Goal: Entertainment & Leisure: Consume media (video, audio)

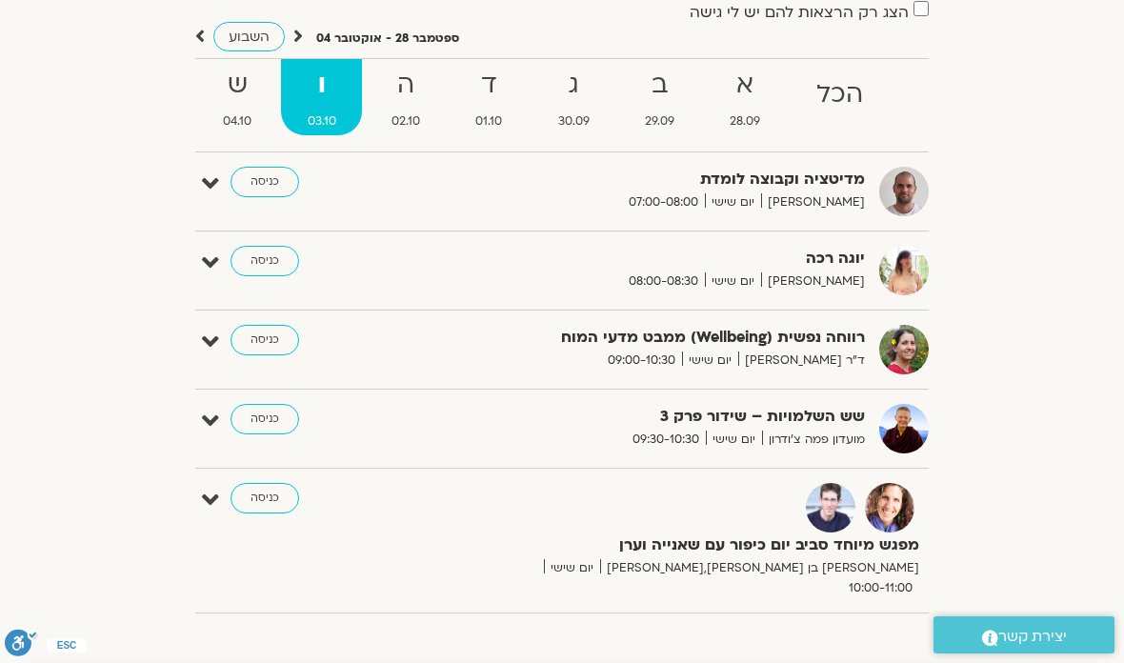
scroll to position [129, 0]
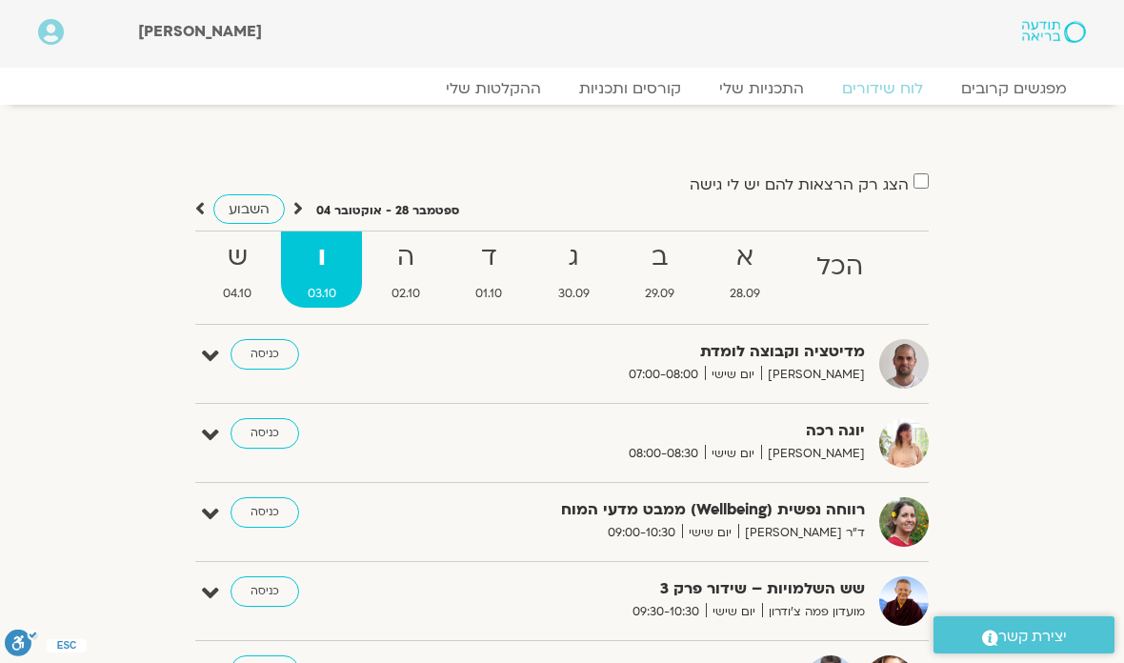
click at [505, 92] on link "ההקלטות שלי" at bounding box center [493, 88] width 133 height 19
click at [499, 94] on link "ההקלטות שלי" at bounding box center [493, 88] width 133 height 19
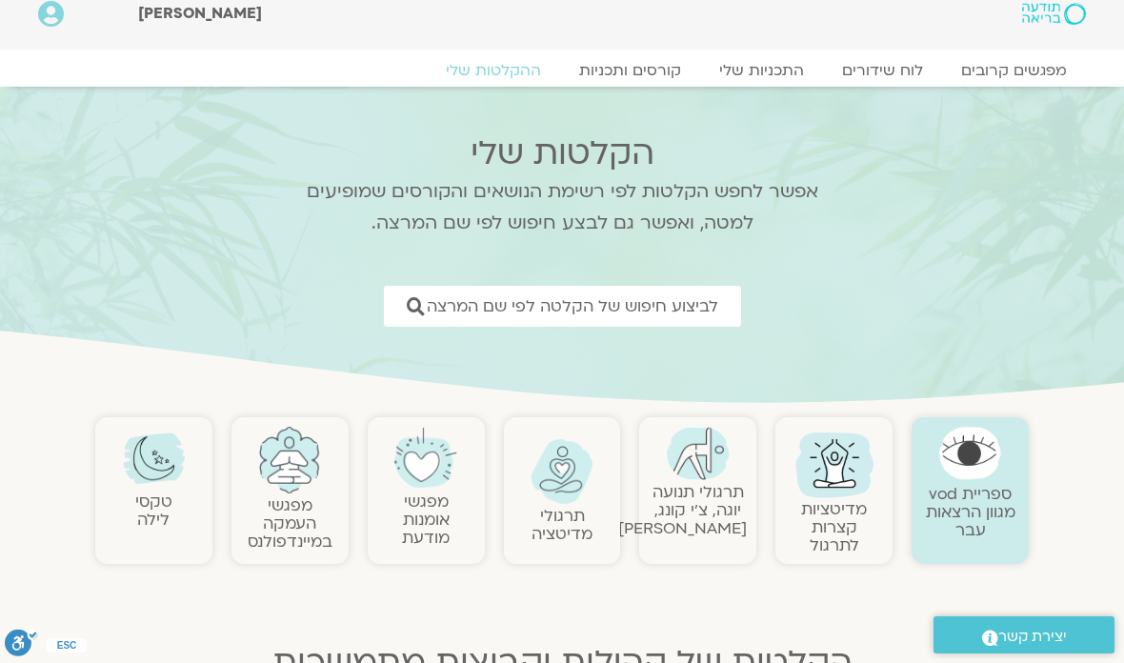
scroll to position [11, 0]
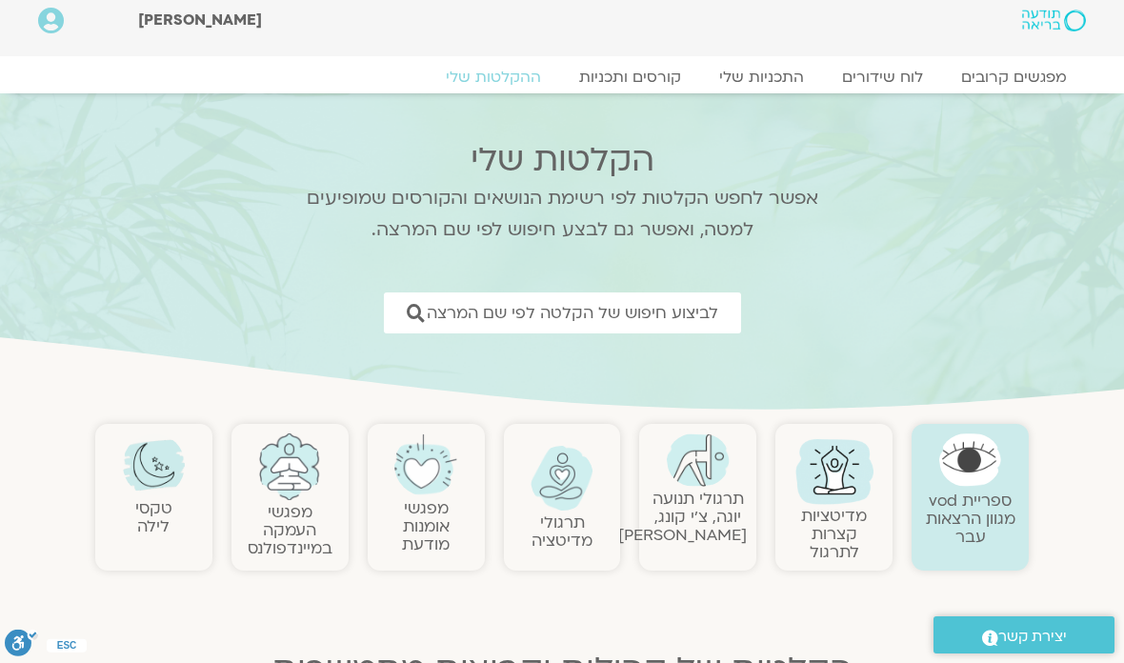
click at [696, 307] on span "לביצוע חיפוש של הקלטה לפי שם המרצה" at bounding box center [572, 313] width 291 height 18
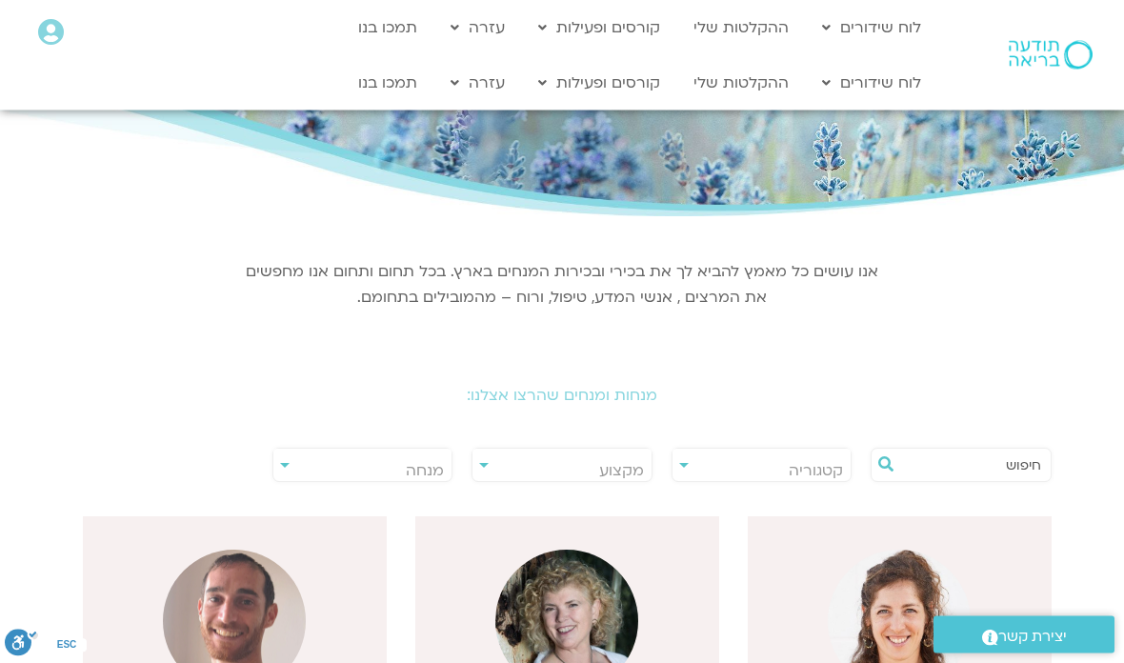
scroll to position [87, 0]
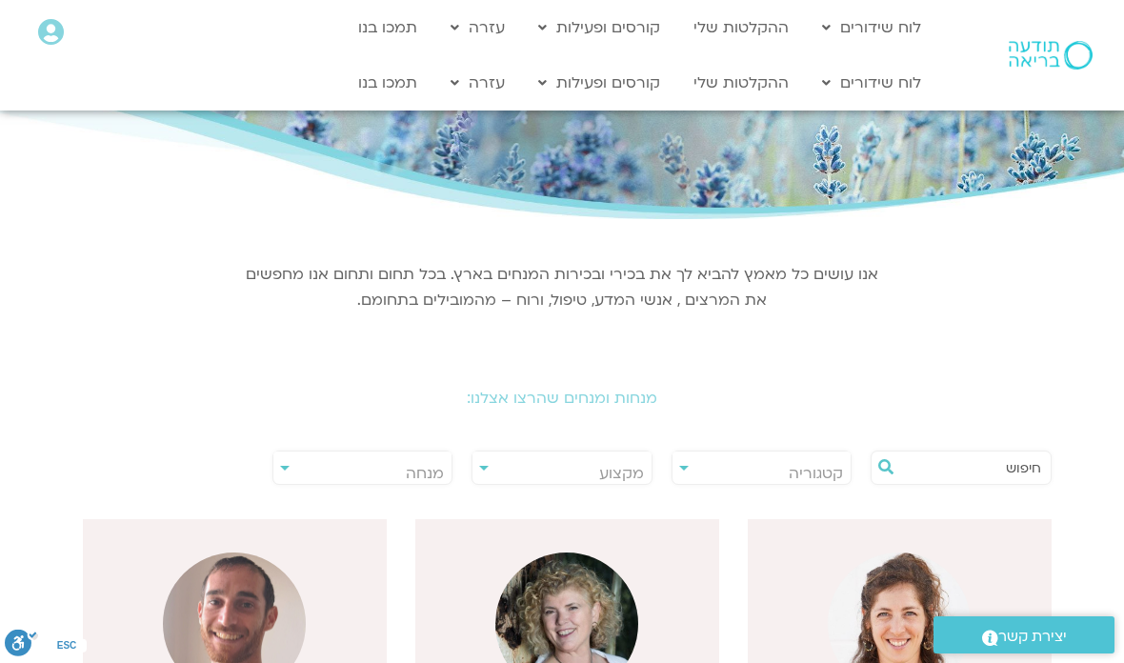
click at [1025, 459] on input "text" at bounding box center [970, 467] width 141 height 32
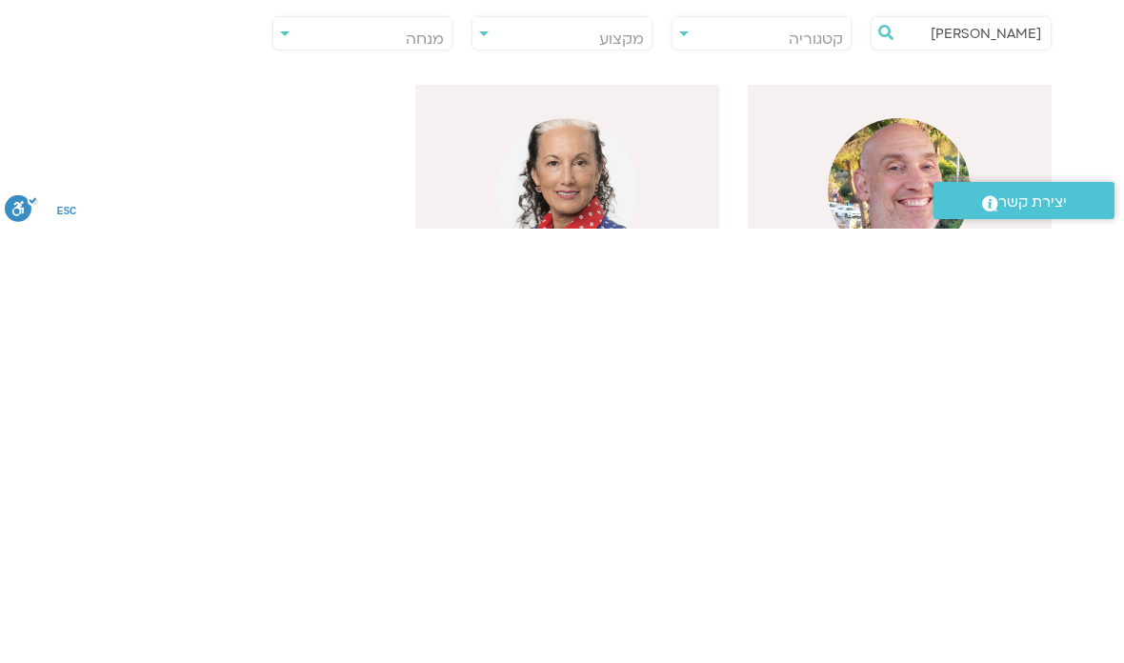
type input "[PERSON_NAME]"
click at [941, 552] on img at bounding box center [898, 623] width 143 height 143
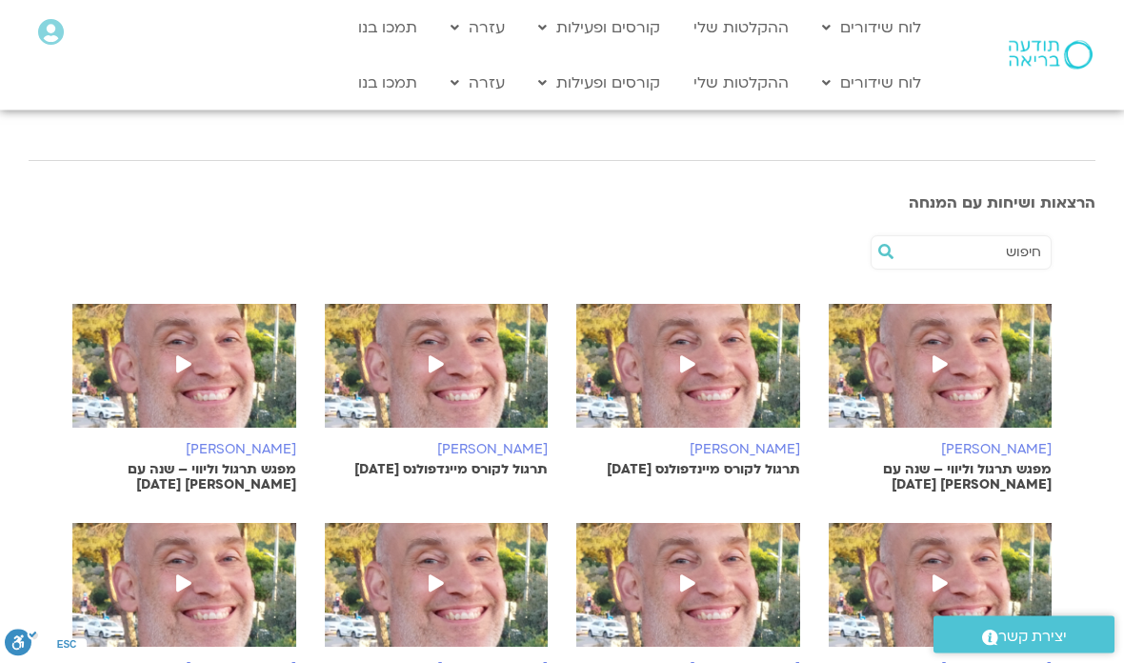
scroll to position [536, 0]
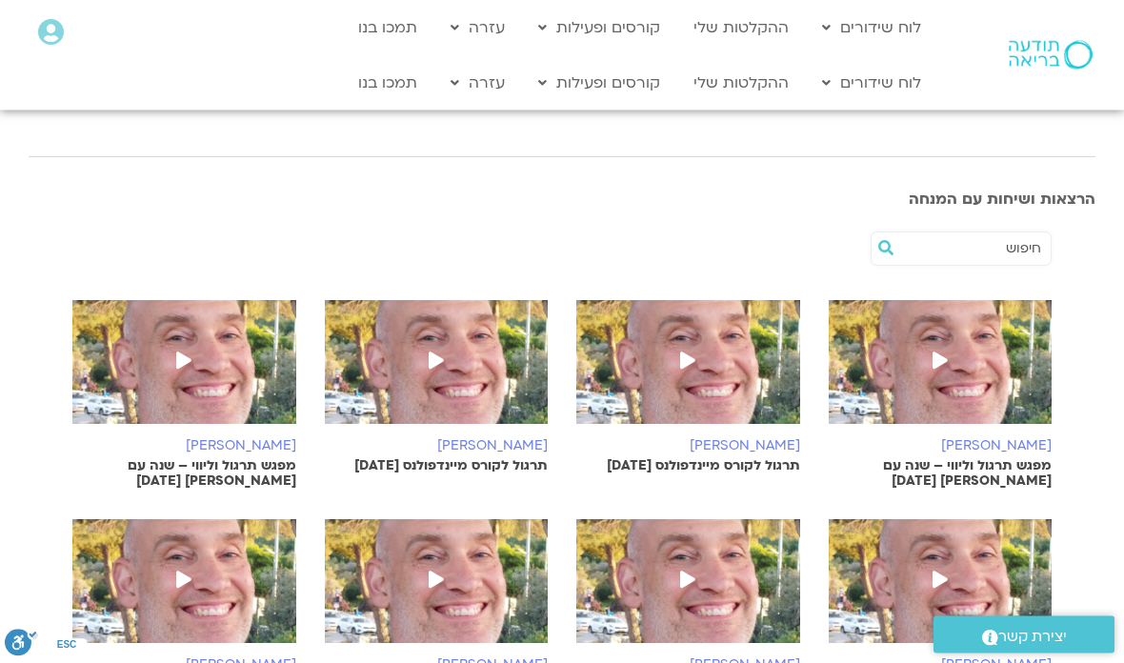
click at [912, 378] on img at bounding box center [940, 372] width 224 height 143
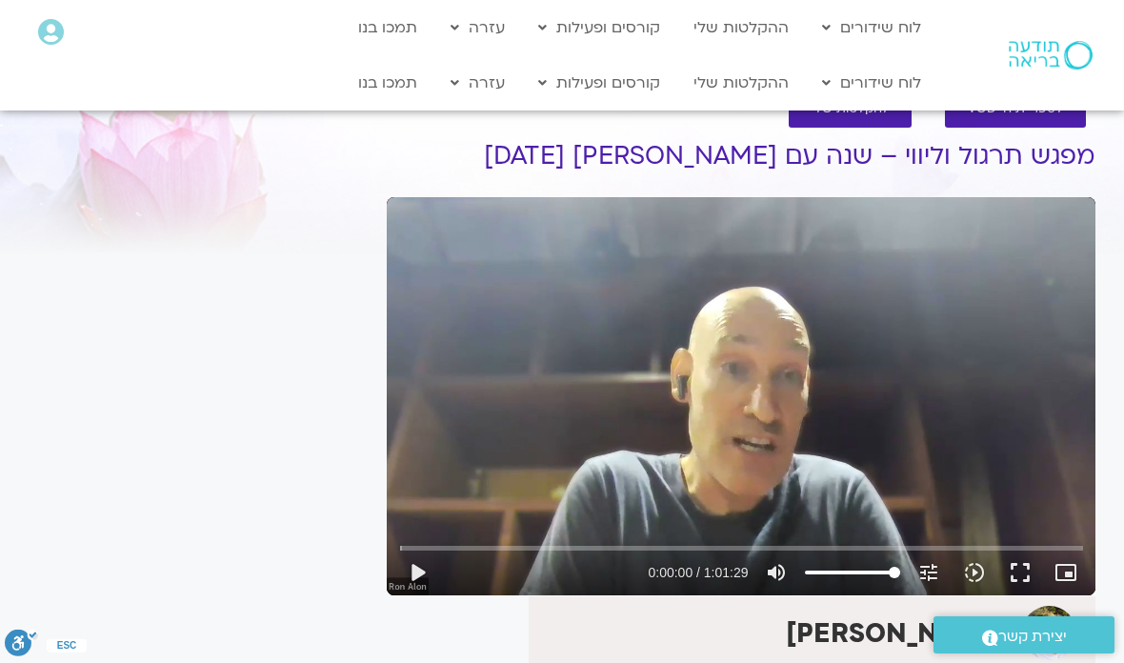
click at [1033, 582] on button "fullscreen" at bounding box center [1020, 572] width 46 height 46
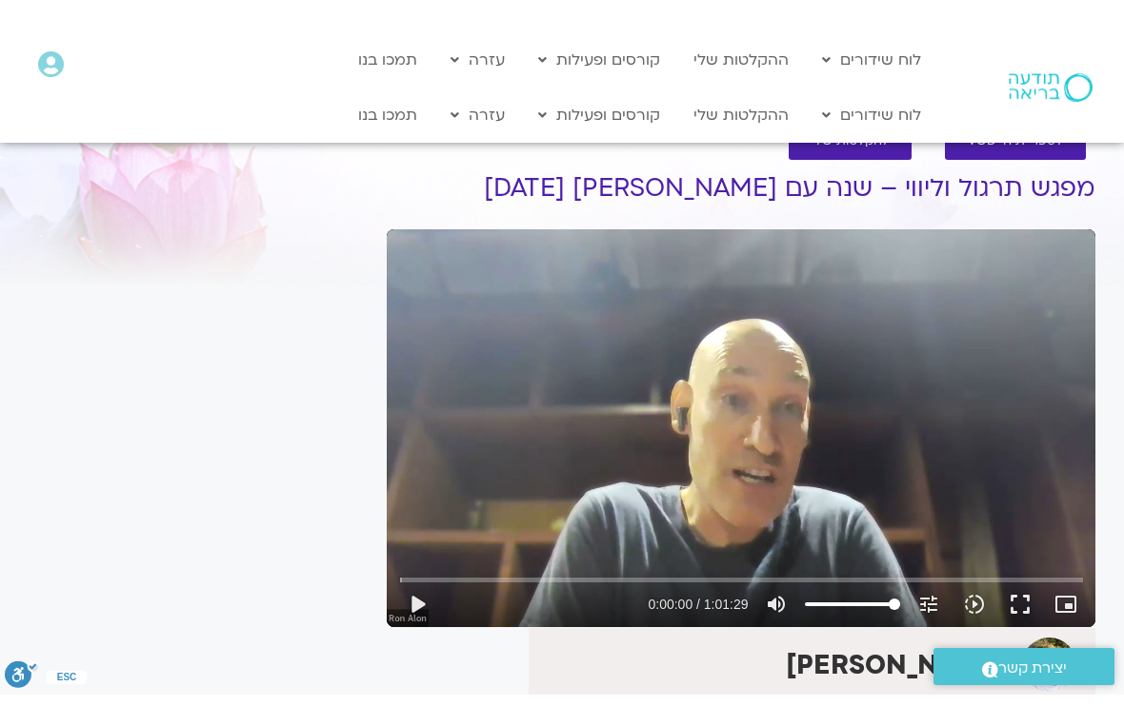
scroll to position [23, 0]
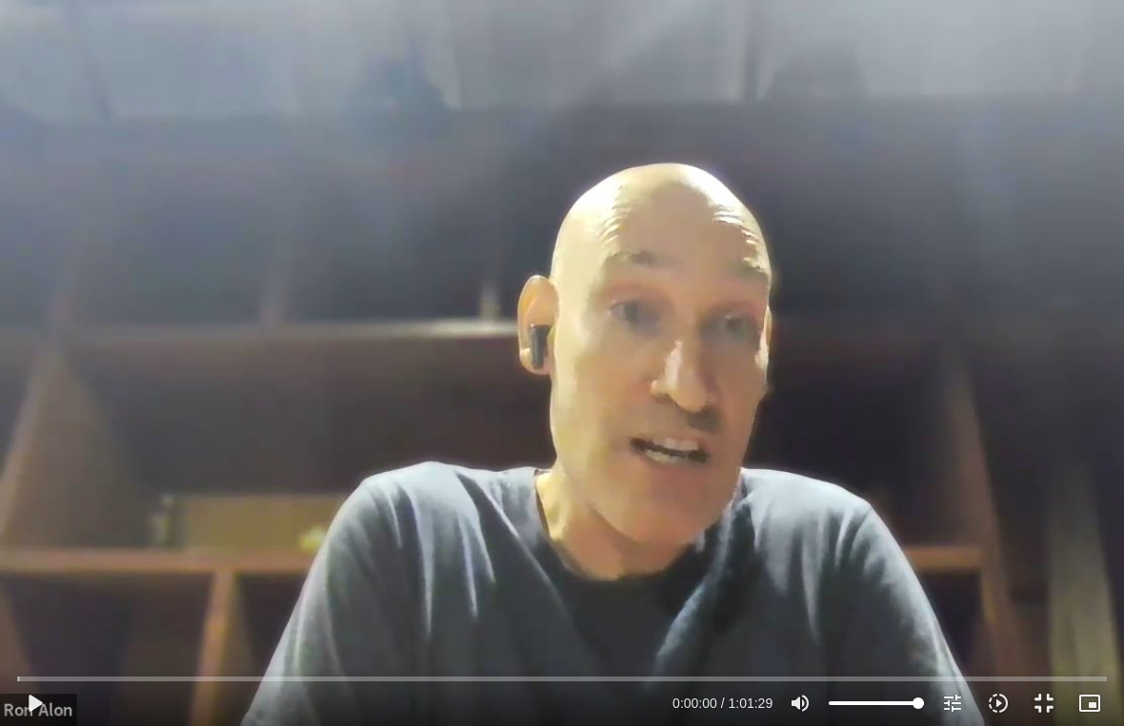
click at [36, 662] on button "play_arrow" at bounding box center [34, 704] width 46 height 46
type input "2.48864209726186"
